Goal: Information Seeking & Learning: Learn about a topic

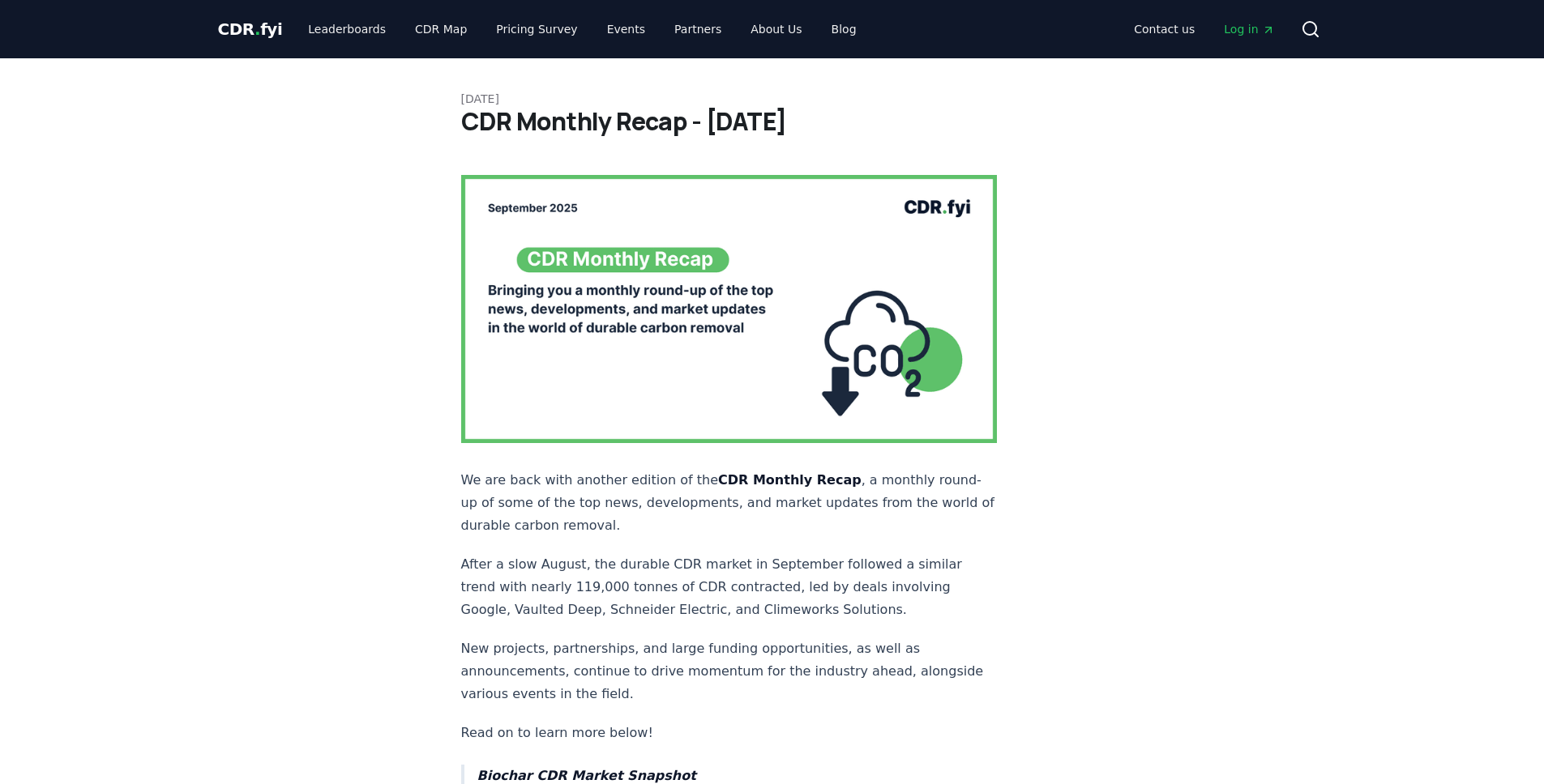
scroll to position [1151, 0]
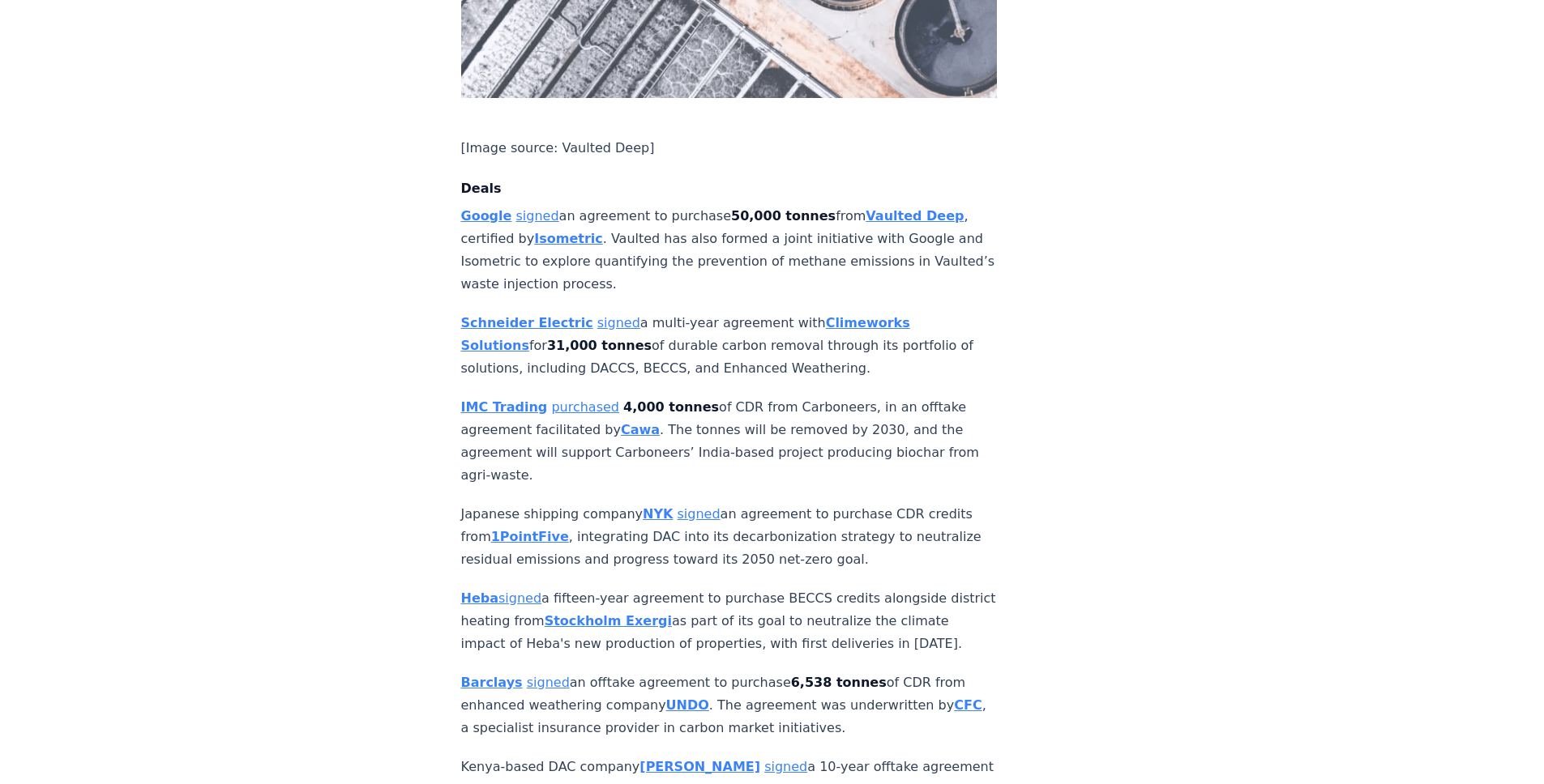
click at [515, 400] on strong "IMC Trading" at bounding box center [505, 408] width 87 height 16
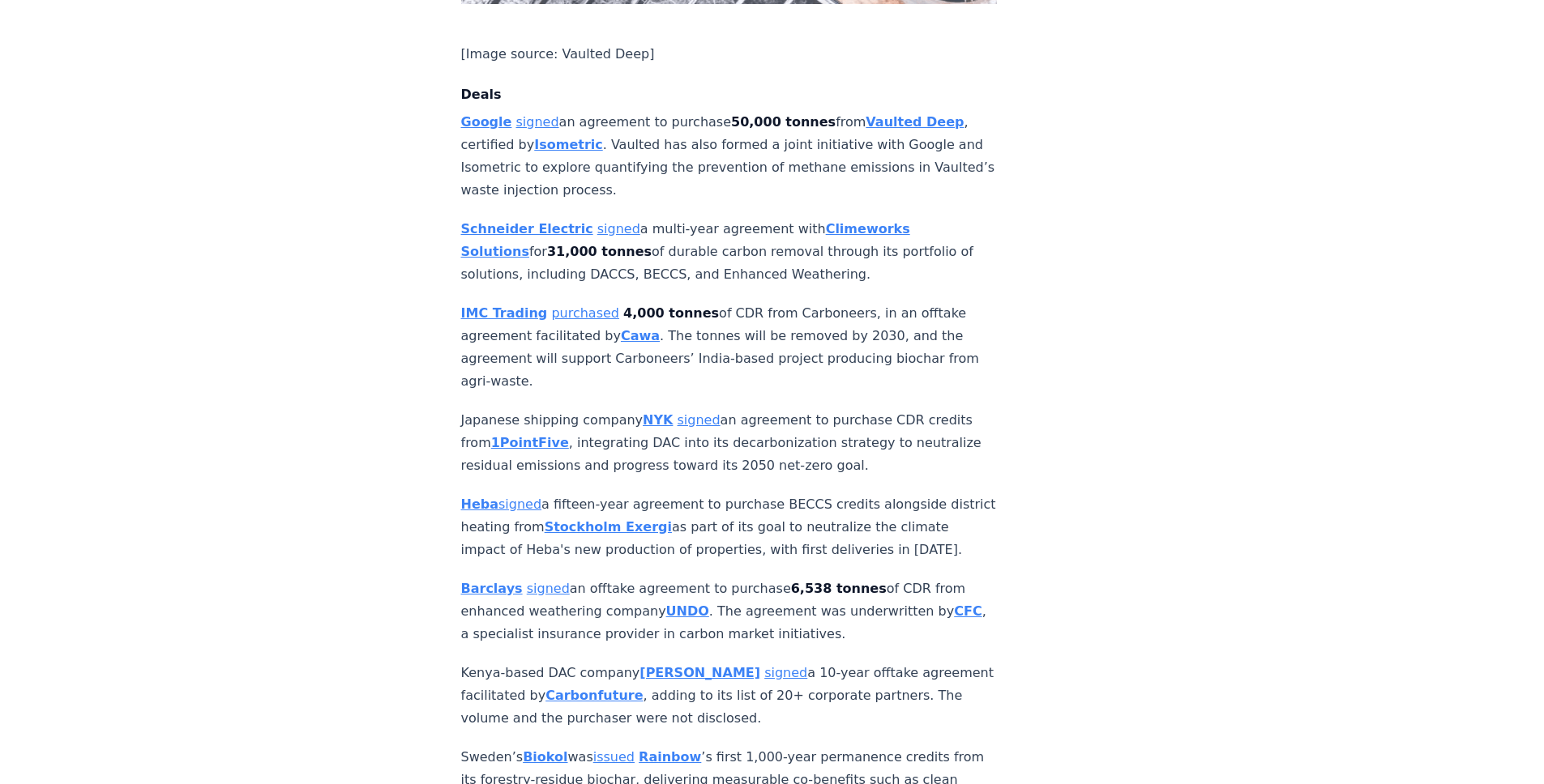
scroll to position [1246, 0]
drag, startPoint x: 893, startPoint y: 402, endPoint x: 912, endPoint y: 414, distance: 22.5
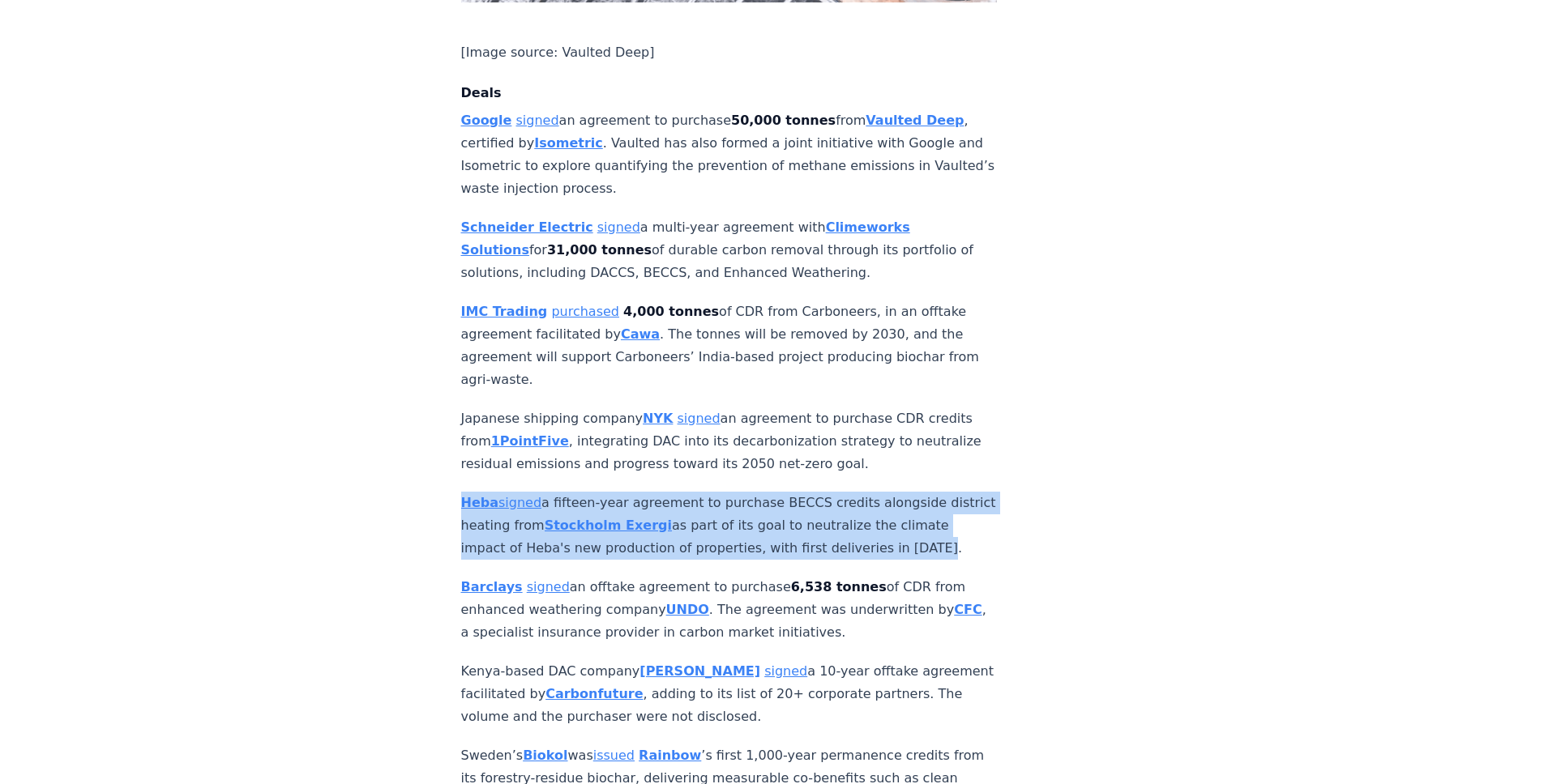
drag, startPoint x: 909, startPoint y: 474, endPoint x: 906, endPoint y: 414, distance: 60.1
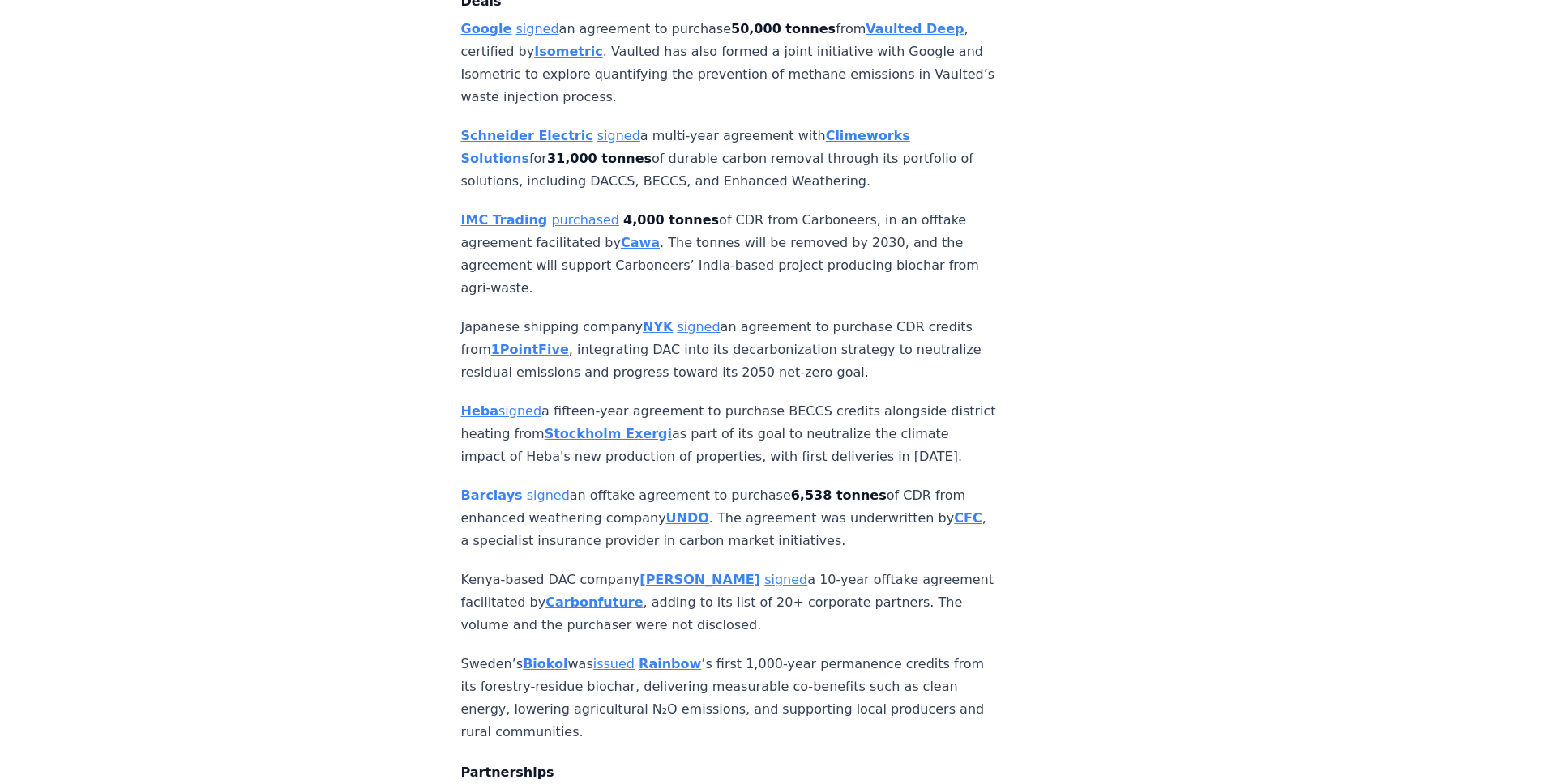
scroll to position [1339, 0]
click at [491, 315] on p "Japanese shipping company NYK signed an agreement to purchase CDR credits from …" at bounding box center [729, 349] width 537 height 68
drag, startPoint x: 491, startPoint y: 244, endPoint x: 547, endPoint y: 249, distance: 56.2
click at [547, 315] on p "Japanese shipping company NYK signed an agreement to purchase CDR credits from …" at bounding box center [729, 349] width 537 height 68
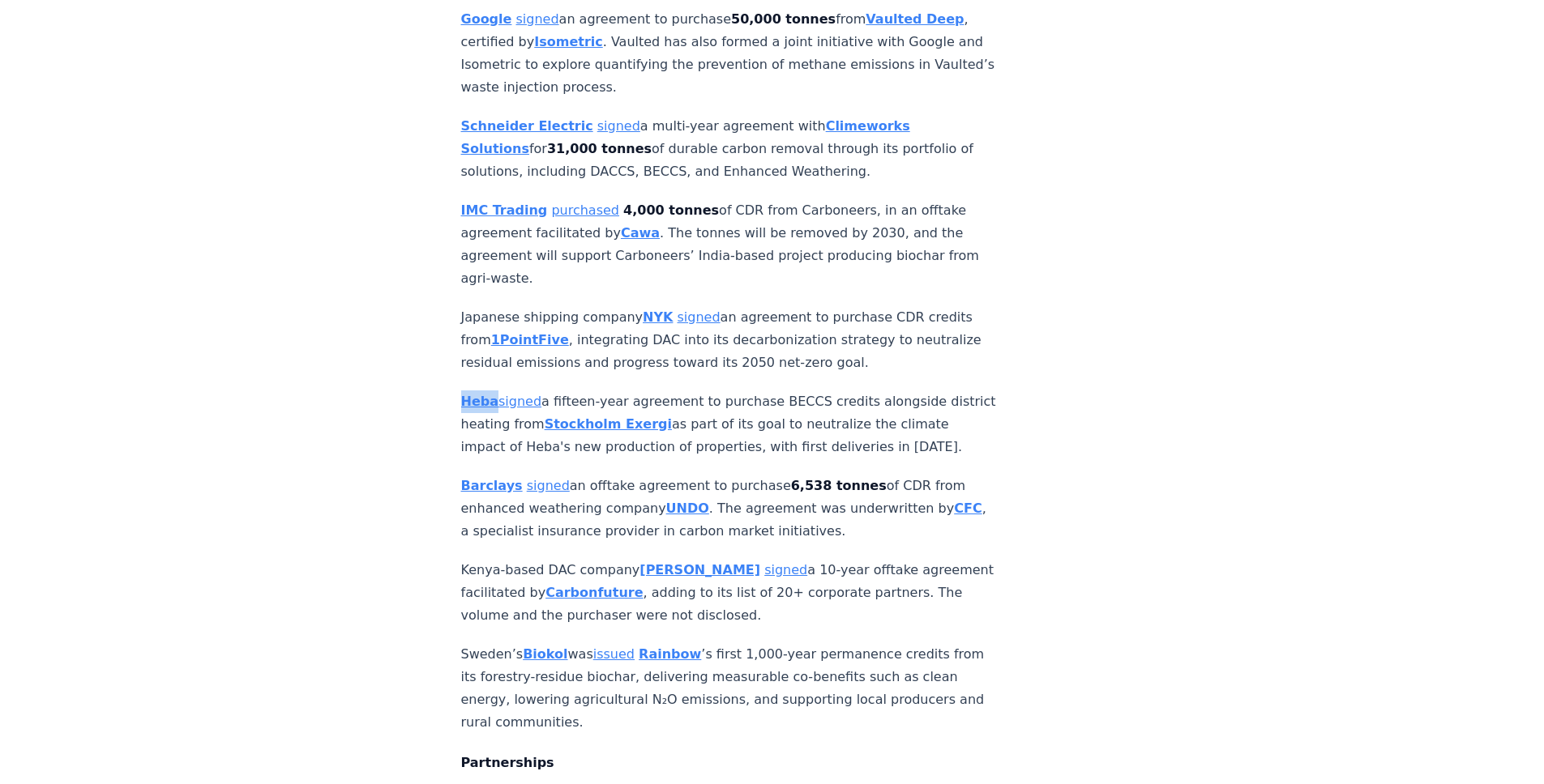
scroll to position [1346, 0]
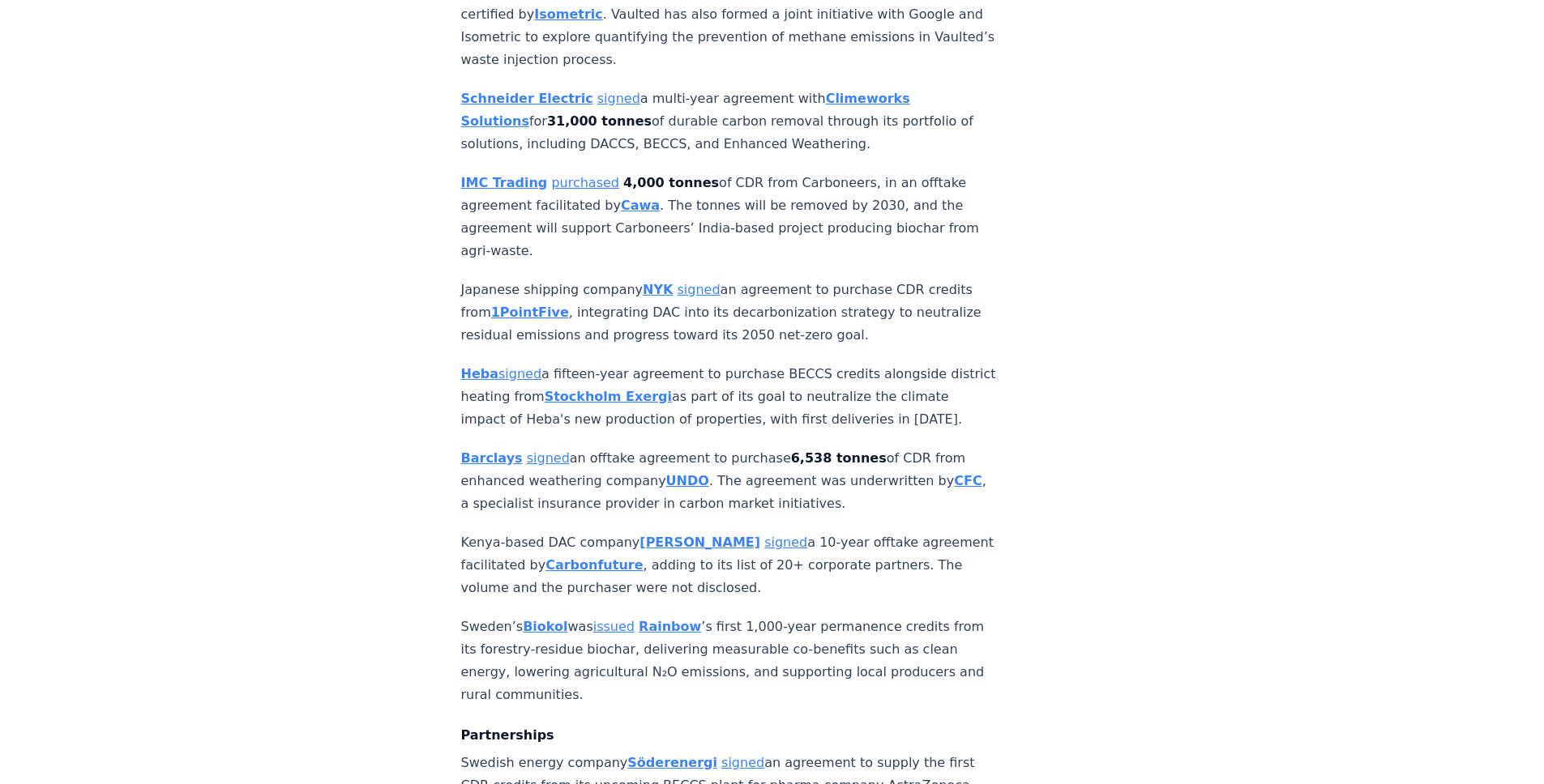
scroll to position [1381, 0]
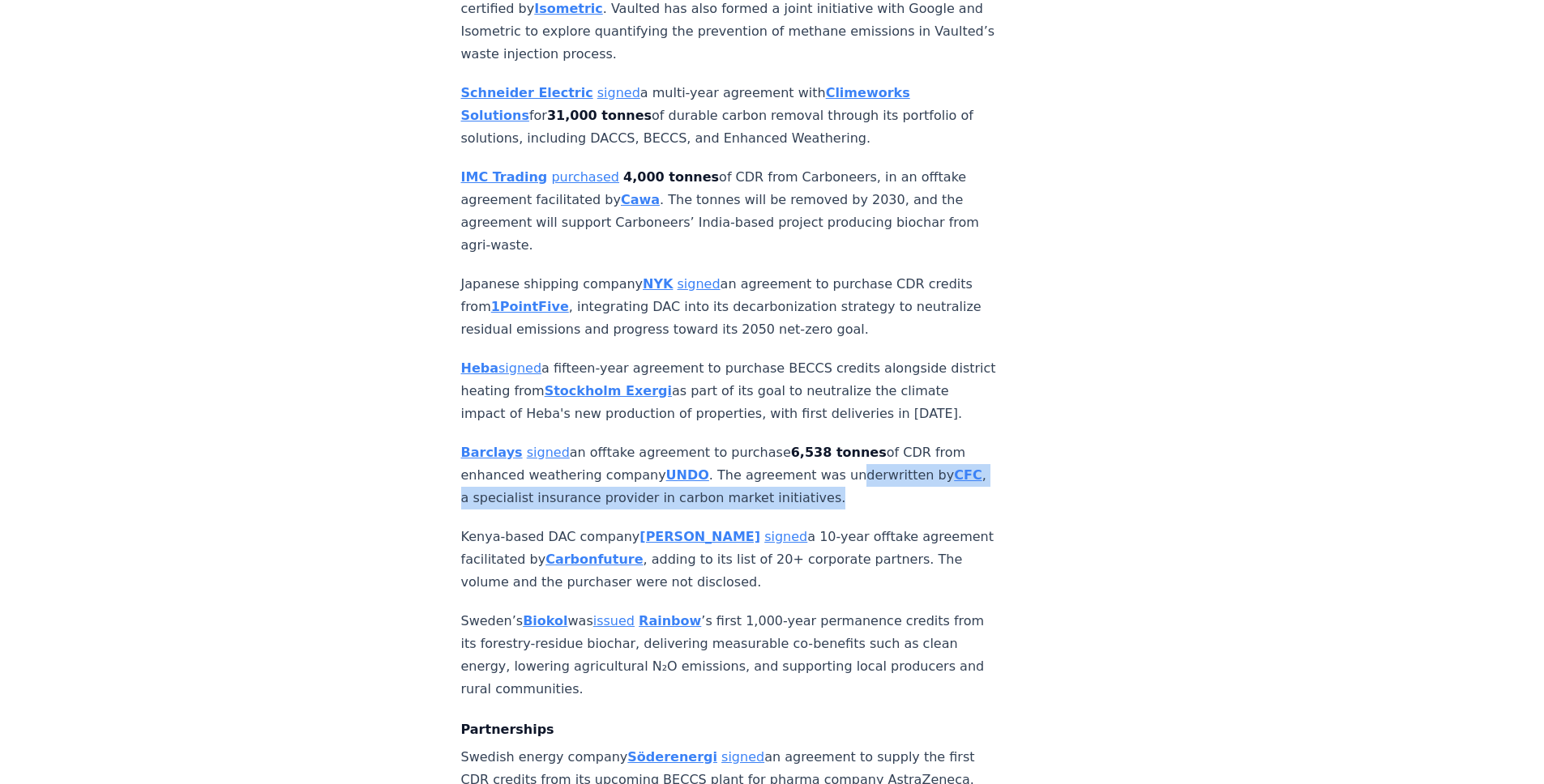
drag, startPoint x: 766, startPoint y: 412, endPoint x: 765, endPoint y: 427, distance: 15.0
click at [765, 442] on p "Barclays signed an offtake agreement to purchase 6,538 tonnes of CDR from enhan…" at bounding box center [729, 476] width 537 height 68
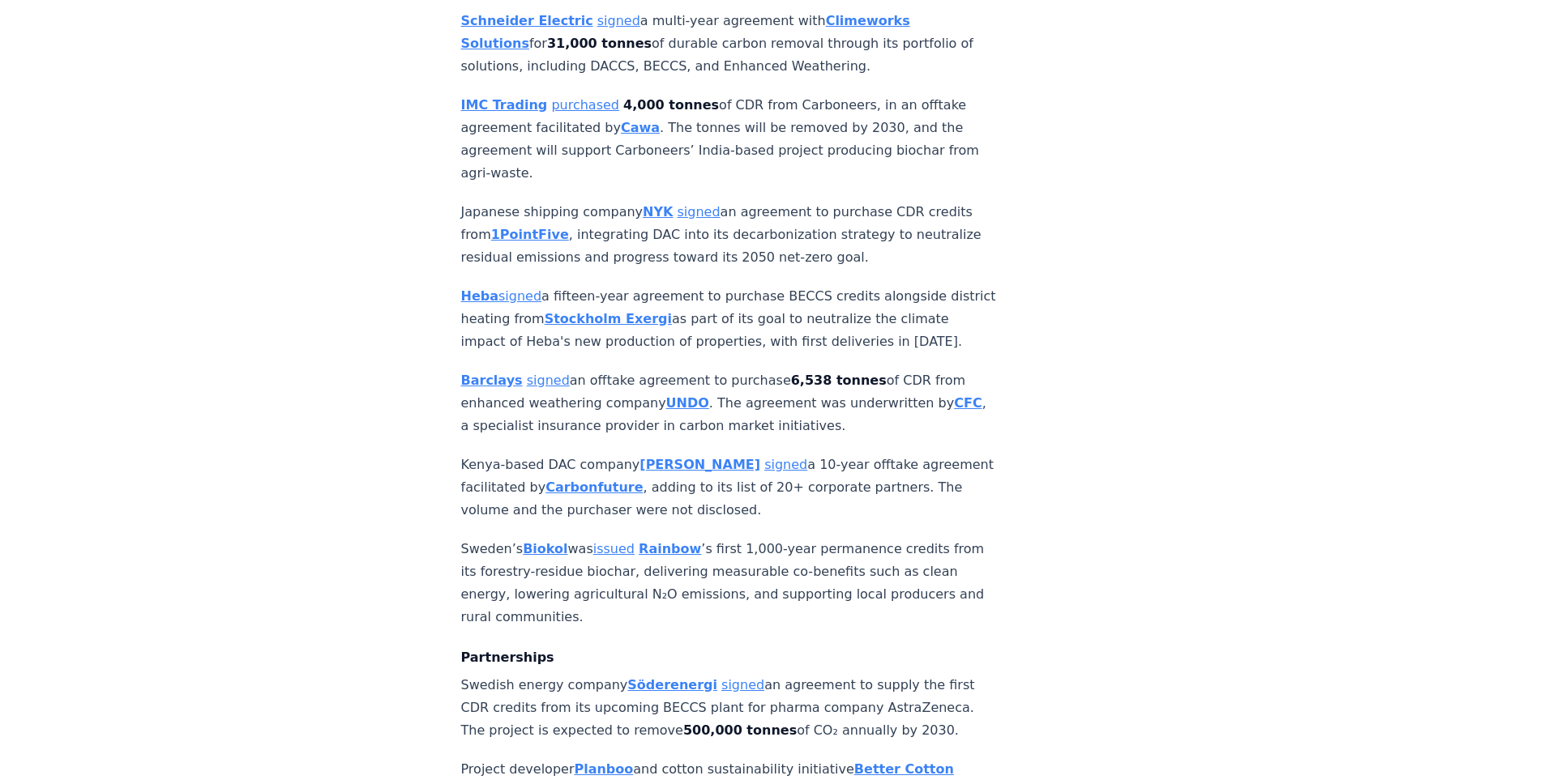
scroll to position [1462, 0]
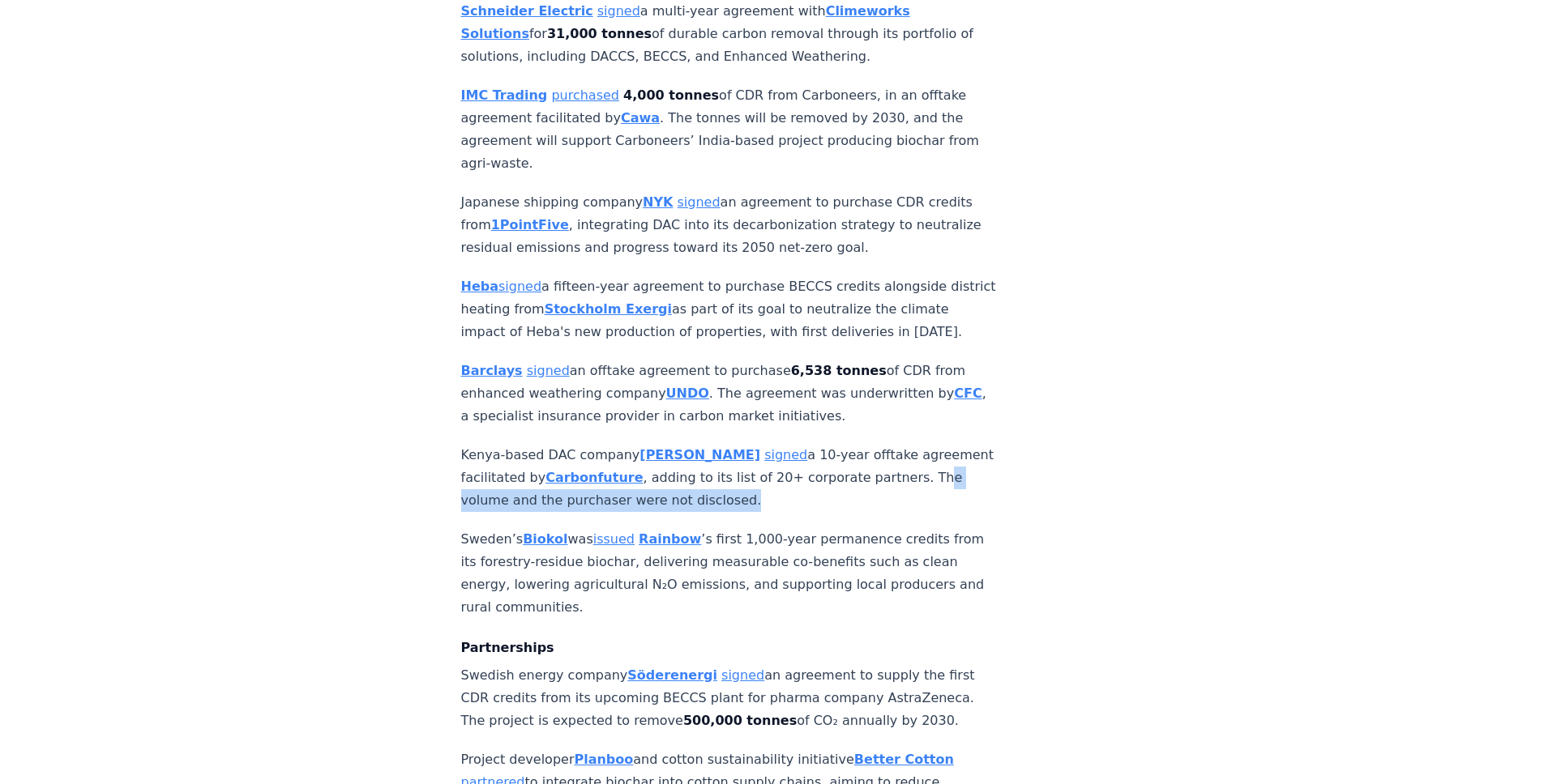
drag, startPoint x: 763, startPoint y: 424, endPoint x: 902, endPoint y: 405, distance: 140.3
click at [902, 444] on p "Kenya-based DAC company Octavia Carbon signed a 10-year offtake agreement facil…" at bounding box center [729, 478] width 537 height 68
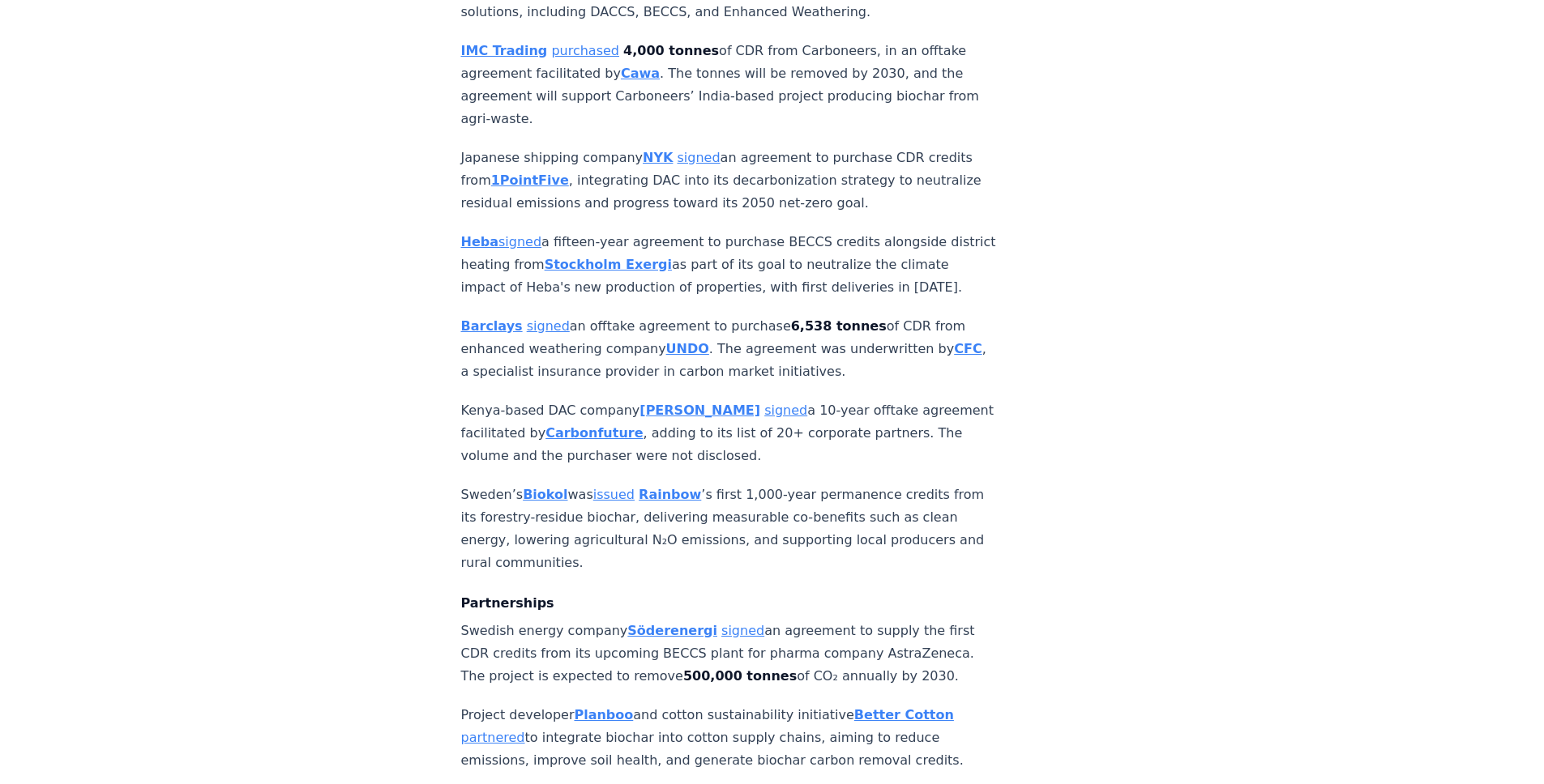
scroll to position [1508, 0]
click at [538, 486] on strong "Biokol" at bounding box center [546, 494] width 45 height 16
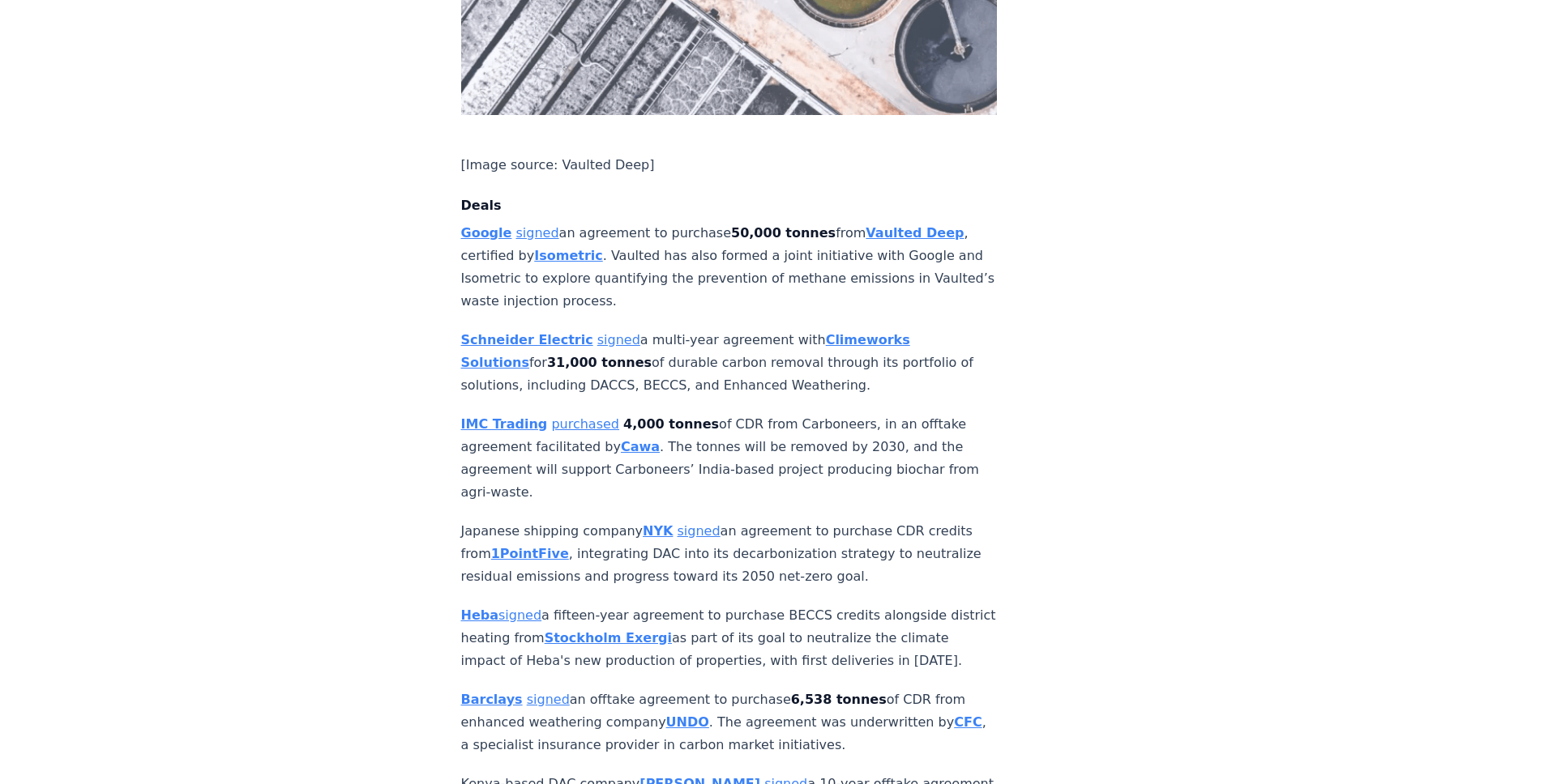
scroll to position [1482, 0]
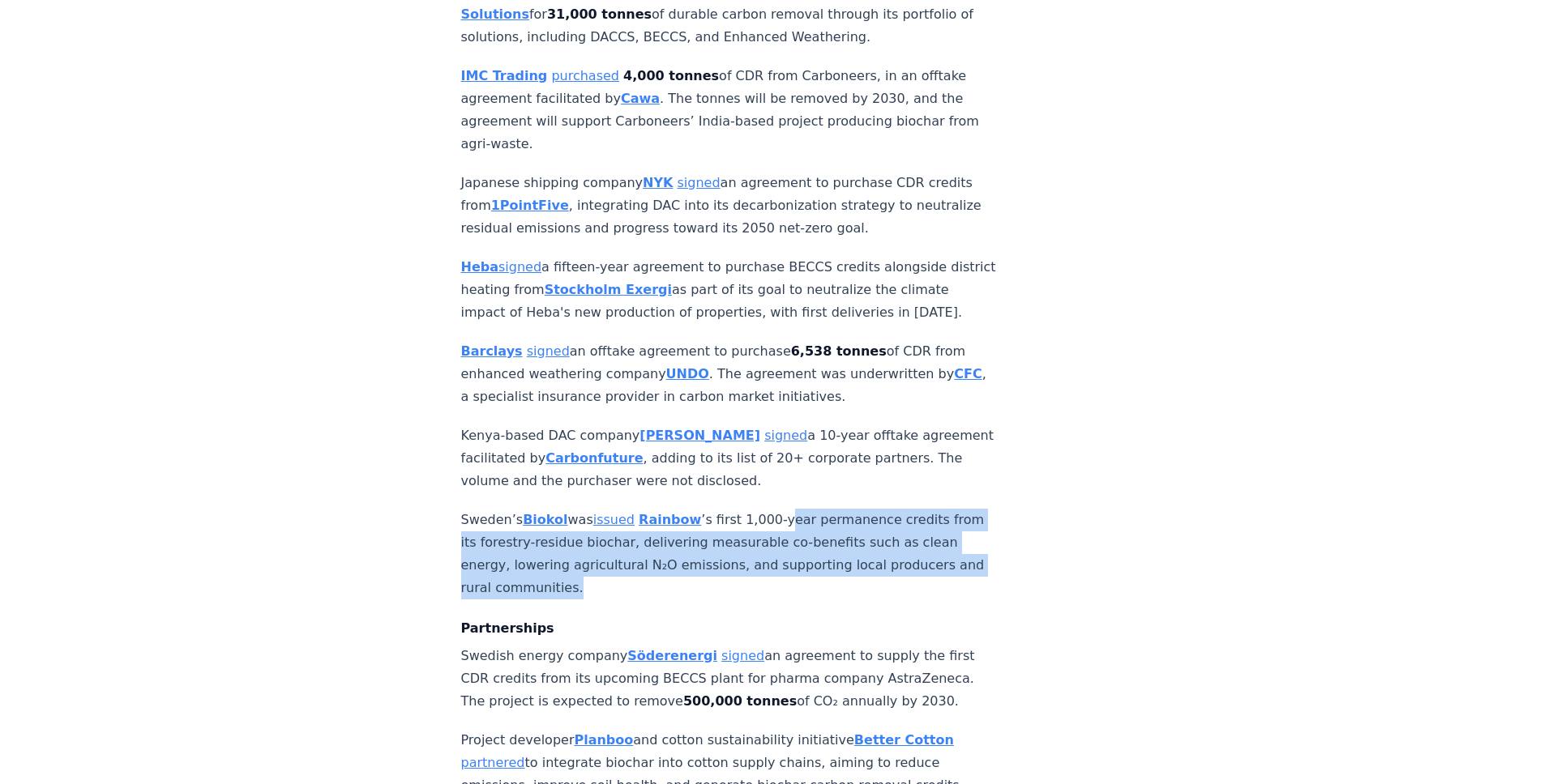
drag, startPoint x: 765, startPoint y: 465, endPoint x: 772, endPoint y: 509, distance: 44.6
click at [772, 509] on p "Sweden’s Biokol was issued Rainbow ’s first 1,000-year permanence credits from …" at bounding box center [729, 554] width 537 height 91
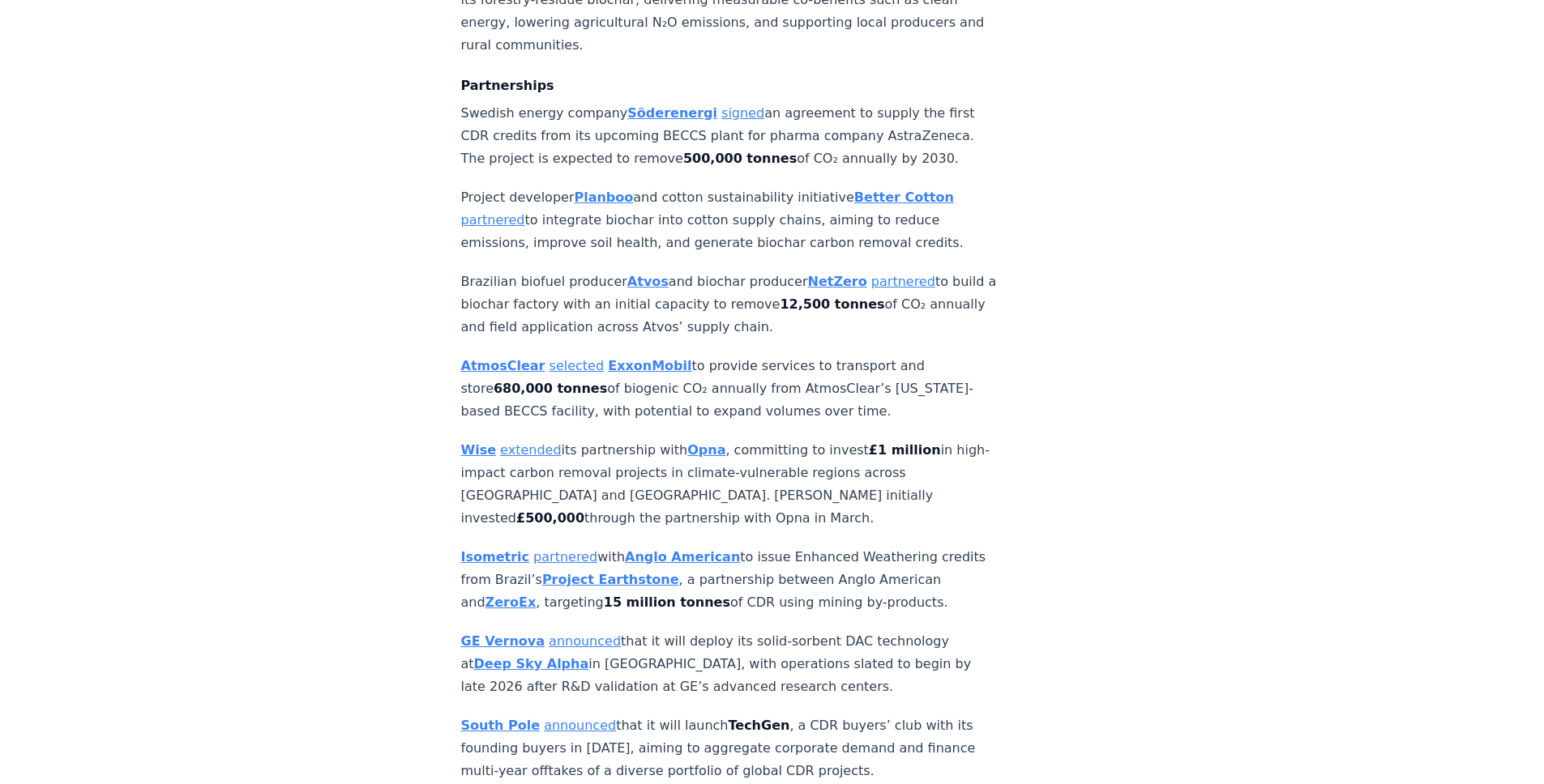
scroll to position [2026, 0]
drag, startPoint x: 860, startPoint y: 77, endPoint x: 860, endPoint y: 65, distance: 12.0
click at [860, 102] on p "Swedish energy company Söderenergi signed an agreement to supply the first CDR …" at bounding box center [729, 136] width 537 height 68
click at [861, 102] on p "Swedish energy company Söderenergi signed an agreement to supply the first CDR …" at bounding box center [729, 136] width 537 height 68
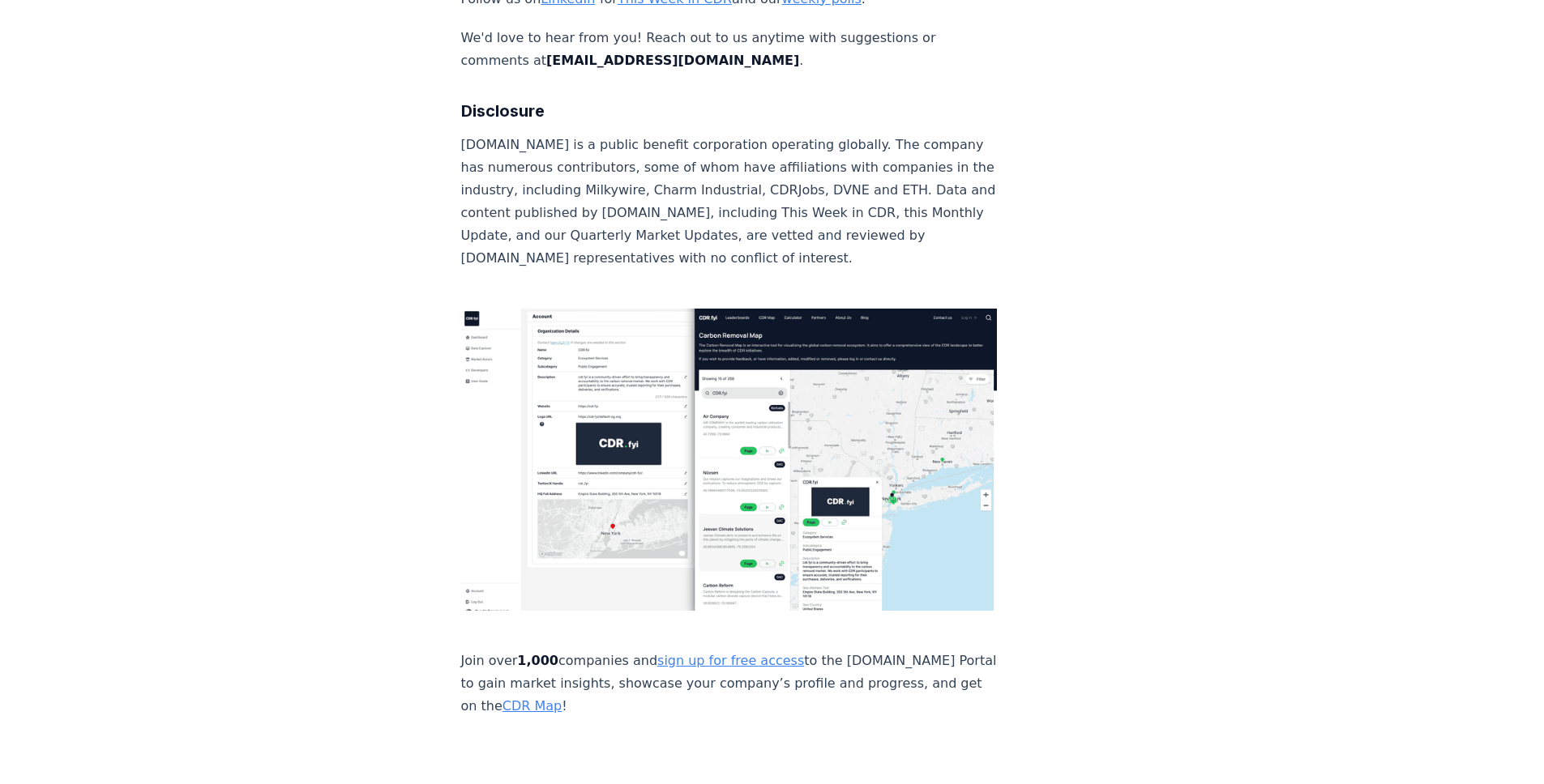
scroll to position [11154, 0]
